Goal: Task Accomplishment & Management: Complete application form

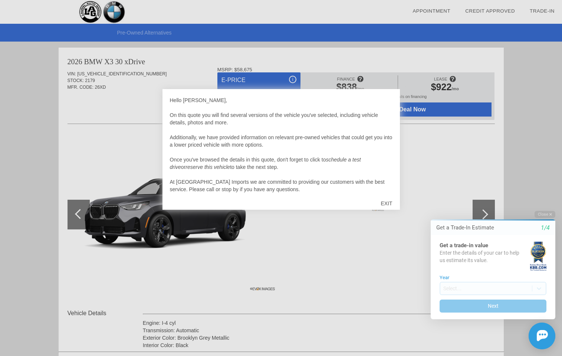
click at [387, 205] on div "EXIT" at bounding box center [386, 203] width 26 height 22
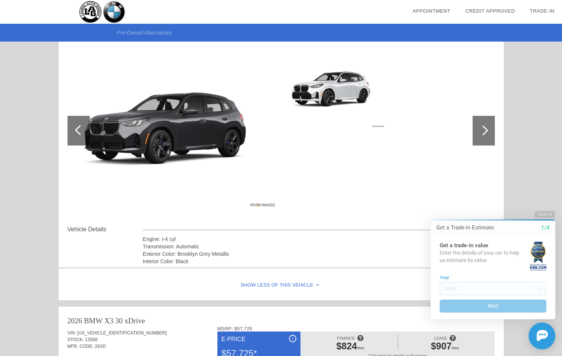
scroll to position [60, 0]
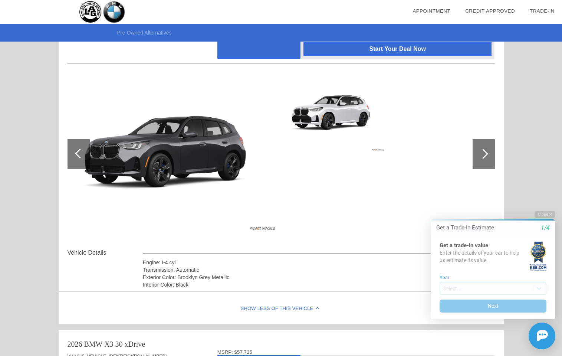
click at [490, 154] on div at bounding box center [484, 154] width 22 height 30
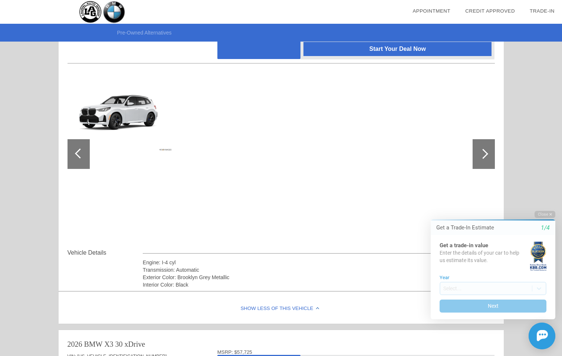
click at [489, 154] on div at bounding box center [484, 154] width 22 height 30
click at [83, 157] on div at bounding box center [79, 154] width 22 height 30
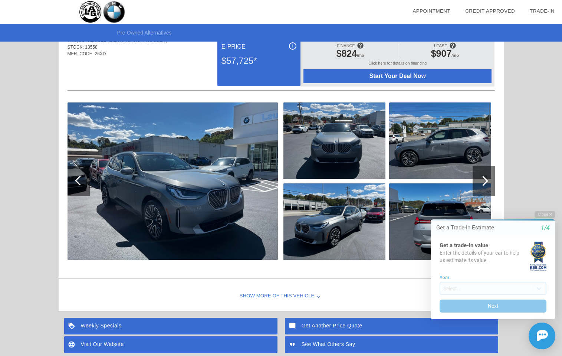
scroll to position [331, 0]
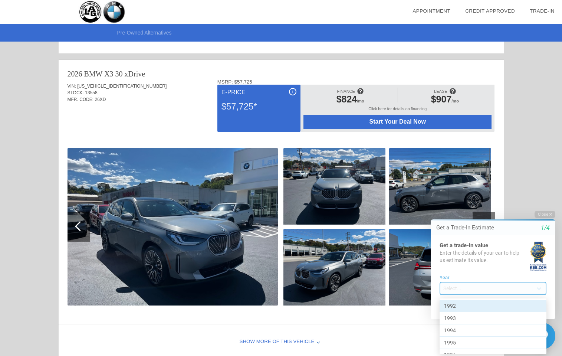
click at [462, 205] on body "Welcome! Get a Trade-In Estimate 1/4 Get a trade-in value Enter the details of …" at bounding box center [488, 205] width 147 height 0
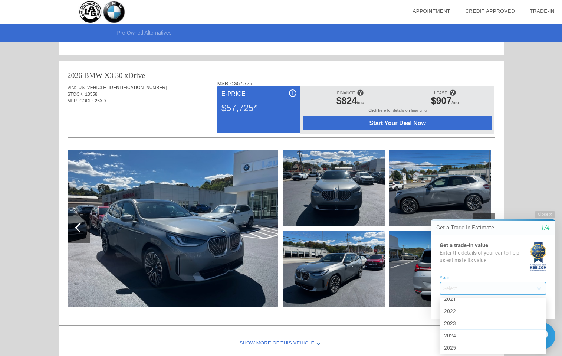
scroll to position [389, 0]
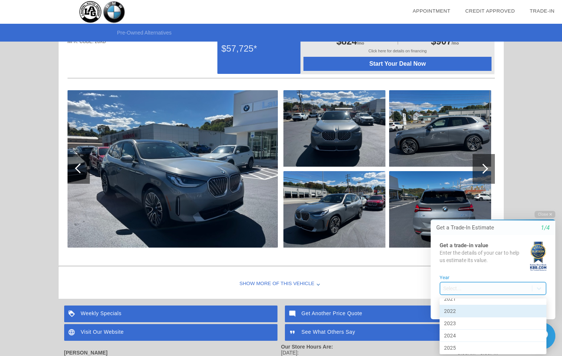
click at [481, 309] on div "2022" at bounding box center [493, 311] width 107 height 12
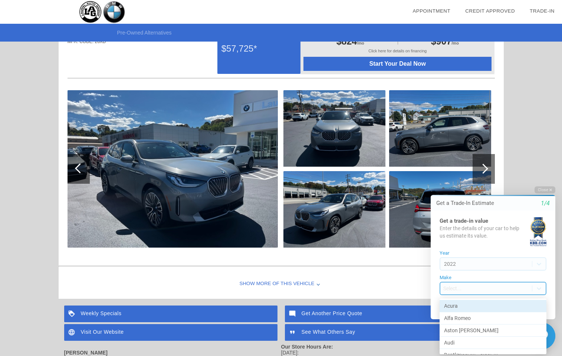
click at [471, 181] on body "Welcome! Get a Trade-In Estimate 1/4 Get a trade-in value Enter the details of …" at bounding box center [488, 181] width 147 height 0
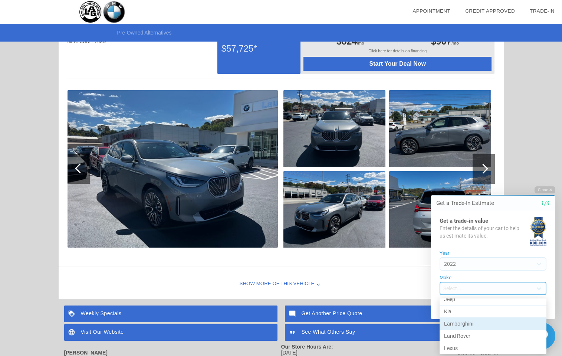
scroll to position [244, 0]
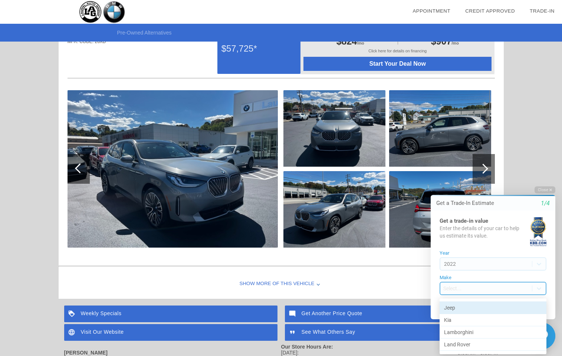
click at [471, 311] on div "Jeep" at bounding box center [493, 308] width 107 height 12
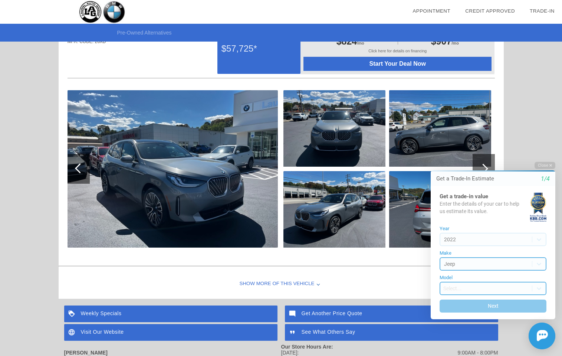
click at [480, 157] on body "Welcome! Get a Trade-In Estimate 1/4 Get a trade-in value Enter the details of …" at bounding box center [488, 157] width 147 height 0
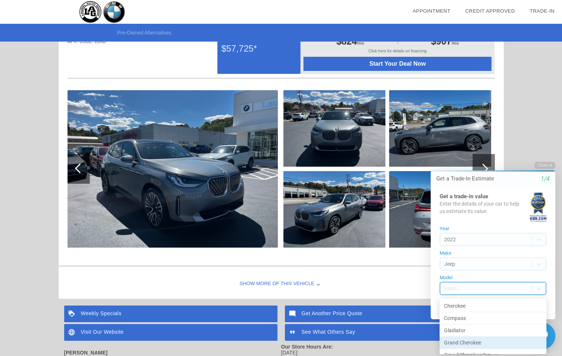
click at [481, 342] on div "Grand Cherokee" at bounding box center [493, 343] width 107 height 12
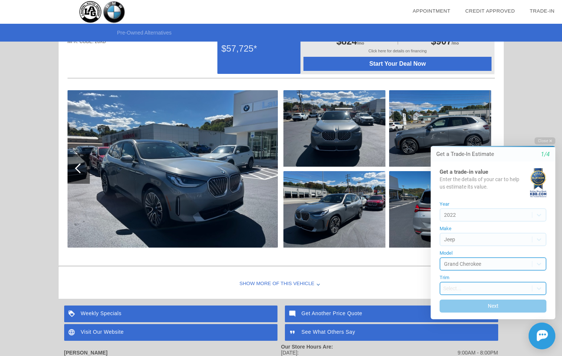
click at [481, 132] on body "Welcome! Get a Trade-In Estimate 1/4 Get a trade-in value Enter the details of …" at bounding box center [488, 132] width 147 height 0
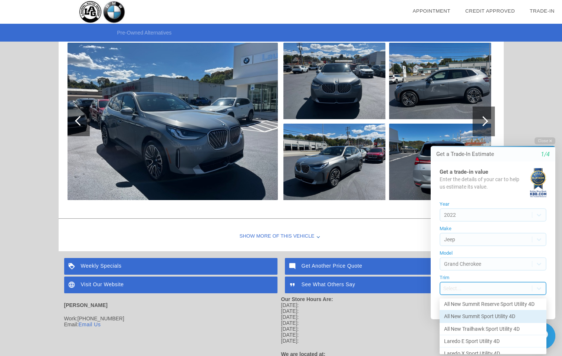
scroll to position [52, 0]
click at [495, 315] on div "All New Summit Sport Utility 4D" at bounding box center [493, 315] width 107 height 12
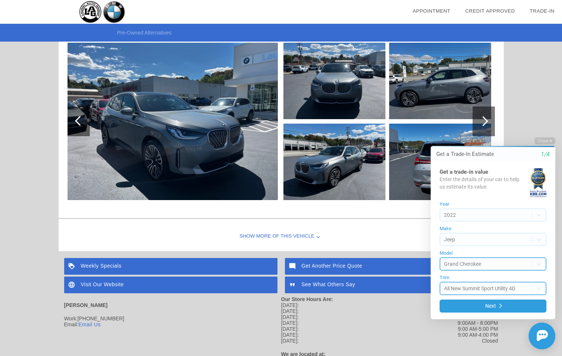
scroll to position [471, 0]
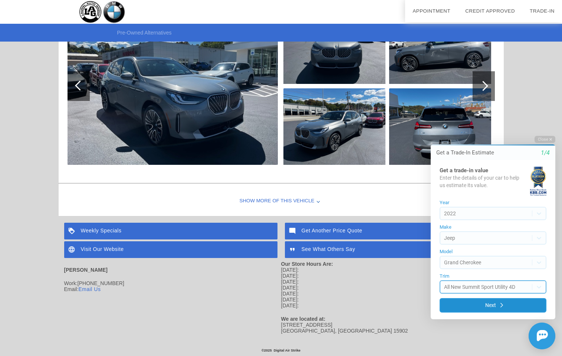
click at [502, 305] on icon "submit" at bounding box center [502, 304] width 3 height 5
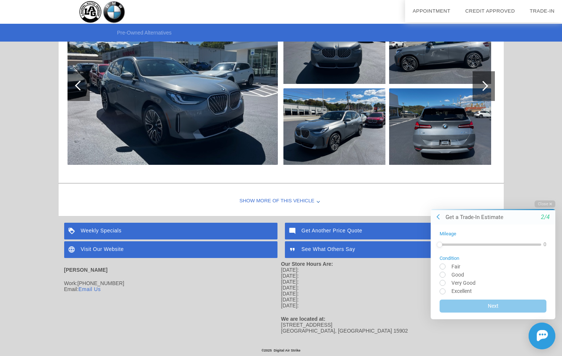
click at [463, 291] on input "radio" at bounding box center [493, 291] width 107 height 6
radio input "true"
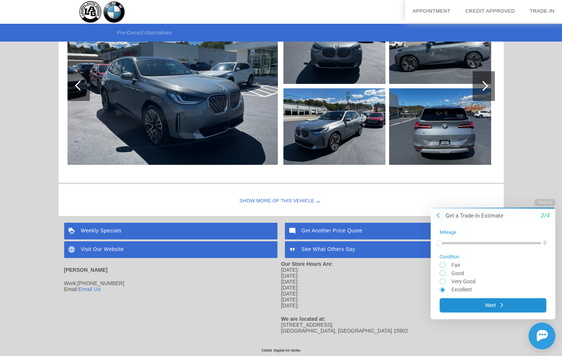
click at [480, 304] on button "Next" at bounding box center [493, 305] width 107 height 14
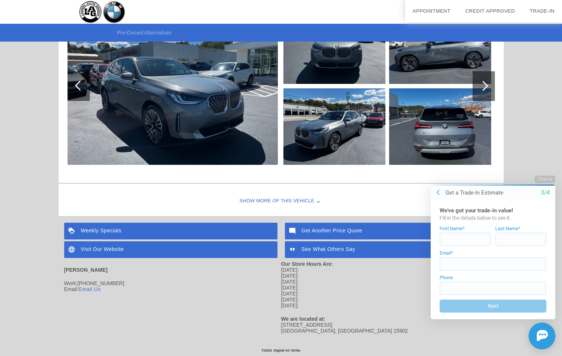
click at [438, 194] on icon at bounding box center [438, 191] width 3 height 5
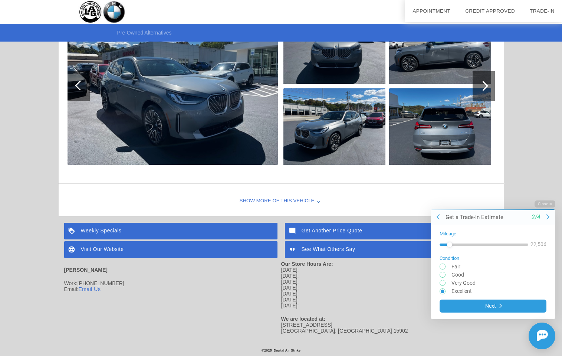
drag, startPoint x: 439, startPoint y: 245, endPoint x: 450, endPoint y: 249, distance: 11.0
click at [450, 249] on div at bounding box center [484, 244] width 89 height 13
drag, startPoint x: 452, startPoint y: 247, endPoint x: 446, endPoint y: 247, distance: 5.2
click at [446, 247] on div at bounding box center [447, 245] width 6 height 6
click at [491, 307] on button "Next" at bounding box center [493, 305] width 107 height 14
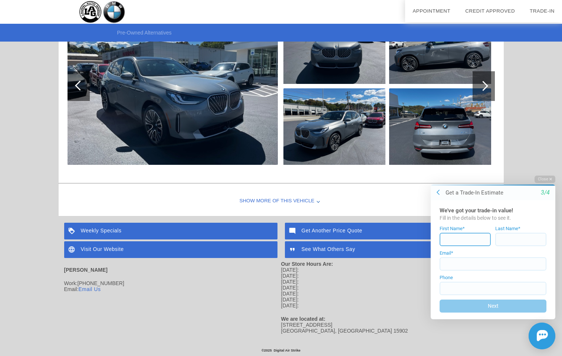
click at [482, 240] on input at bounding box center [465, 238] width 51 height 13
type input "[PERSON_NAME]"
type input "[PERSON_NAME][EMAIL_ADDRESS][DOMAIN_NAME]"
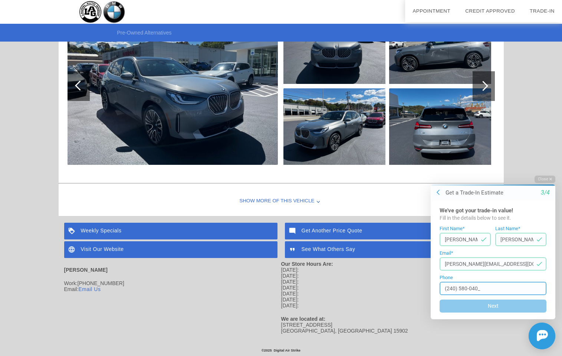
type input "[PHONE_NUMBER]"
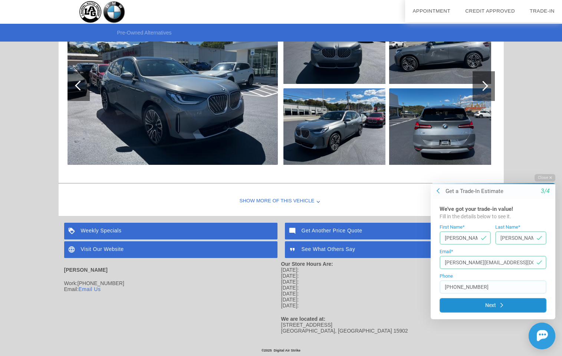
click at [519, 306] on button "Next" at bounding box center [493, 305] width 107 height 14
